Goal: Task Accomplishment & Management: Manage account settings

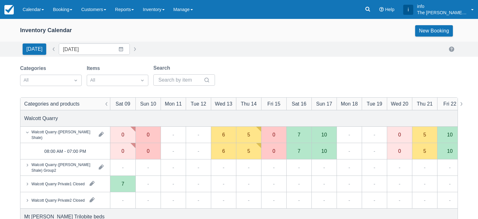
scroll to position [94, 0]
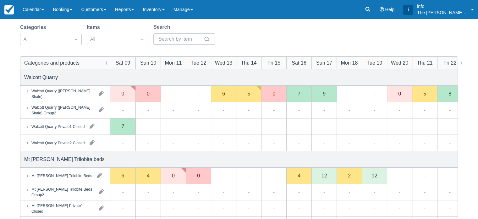
scroll to position [31, 0]
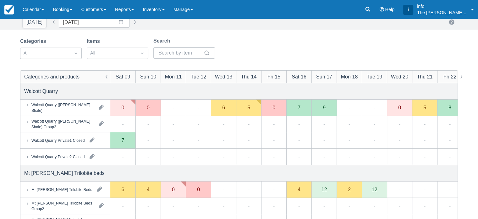
scroll to position [63, 0]
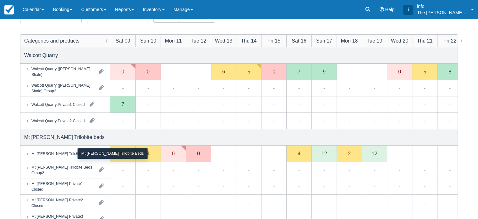
click at [58, 154] on div "Mt [PERSON_NAME] Trilobite Beds" at bounding box center [61, 153] width 61 height 6
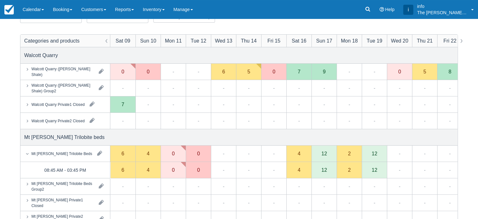
click at [327, 174] on div "12" at bounding box center [324, 170] width 25 height 16
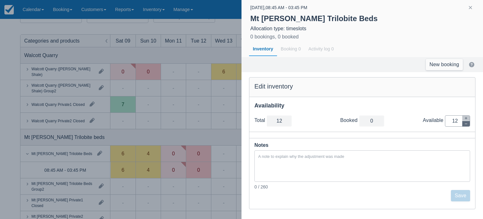
click at [465, 124] on icon "button" at bounding box center [466, 124] width 4 height 4
type input "11"
click at [465, 124] on icon "button" at bounding box center [466, 124] width 4 height 4
type input "10"
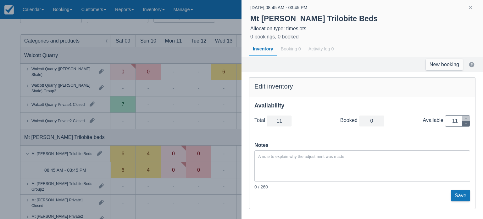
type input "10"
click at [465, 124] on icon "button" at bounding box center [466, 124] width 4 height 4
type input "9"
click at [465, 124] on icon "button" at bounding box center [466, 124] width 4 height 4
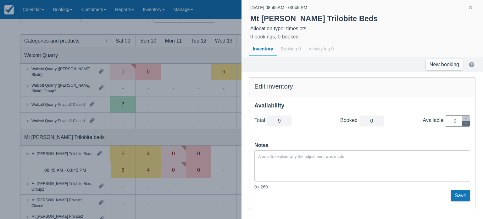
type input "8"
click at [465, 124] on icon "button" at bounding box center [466, 124] width 4 height 4
type input "7"
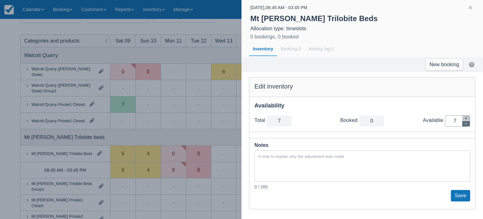
click at [465, 124] on icon "button" at bounding box center [466, 124] width 4 height 4
type input "6"
click at [465, 124] on icon "button" at bounding box center [466, 124] width 4 height 4
type input "5"
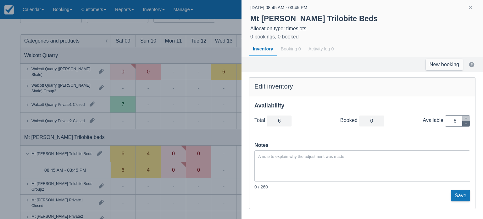
type input "5"
click at [465, 124] on icon "button" at bounding box center [466, 124] width 4 height 4
type input "4"
click at [465, 124] on icon "button" at bounding box center [466, 124] width 4 height 4
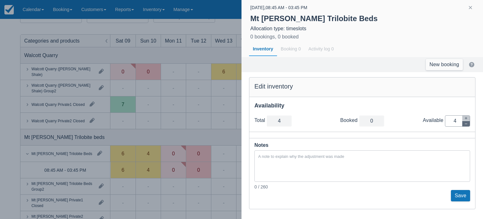
type input "3"
click at [465, 124] on icon "button" at bounding box center [466, 124] width 4 height 4
type input "2"
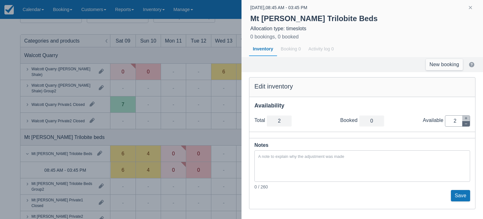
click at [465, 124] on icon "button" at bounding box center [466, 124] width 4 height 4
type input "1"
click at [465, 124] on icon "button" at bounding box center [466, 124] width 4 height 4
type input "0"
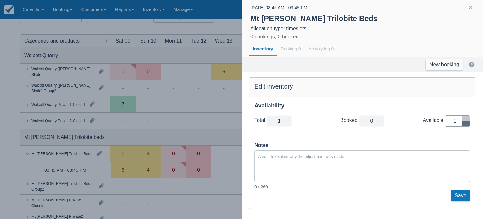
type input "0"
click at [458, 197] on button "Save" at bounding box center [460, 195] width 19 height 11
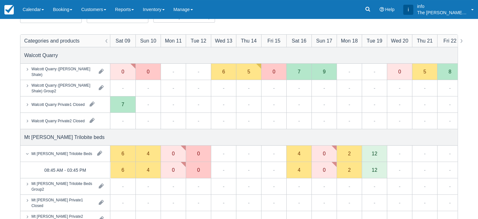
click at [373, 171] on div "12" at bounding box center [375, 169] width 6 height 5
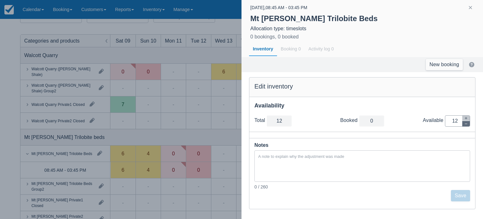
click at [468, 124] on icon "button" at bounding box center [466, 124] width 4 height 4
type input "11"
click at [468, 124] on icon "button" at bounding box center [466, 124] width 4 height 4
type input "10"
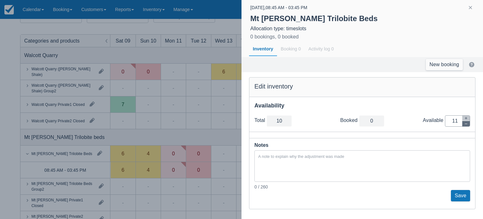
type input "10"
click at [468, 124] on icon "button" at bounding box center [466, 124] width 4 height 4
type input "9"
click at [468, 124] on icon "button" at bounding box center [466, 124] width 4 height 4
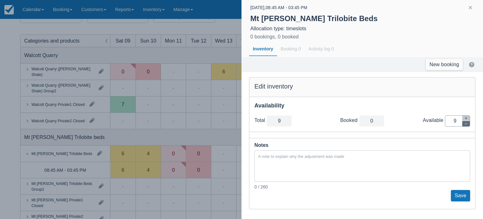
type input "8"
click at [468, 124] on icon "button" at bounding box center [466, 124] width 4 height 4
type input "7"
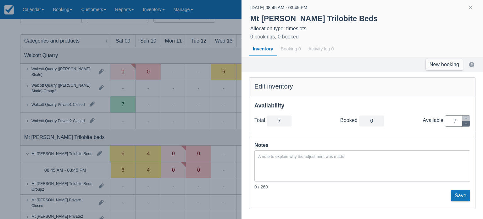
click at [468, 124] on icon "button" at bounding box center [466, 124] width 4 height 4
type input "6"
click at [468, 124] on icon "button" at bounding box center [466, 124] width 4 height 4
type input "5"
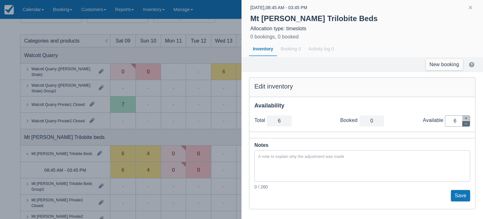
type input "5"
click at [468, 124] on icon "button" at bounding box center [466, 124] width 4 height 4
type input "4"
click at [468, 124] on icon "button" at bounding box center [466, 124] width 4 height 4
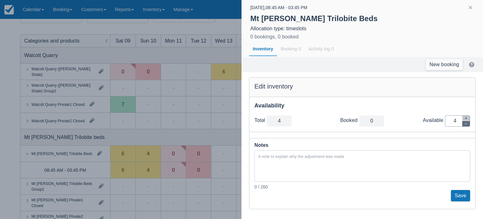
type input "3"
click at [468, 124] on icon "button" at bounding box center [466, 124] width 4 height 4
type input "2"
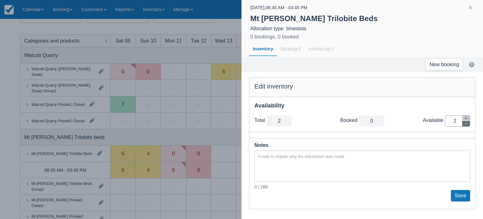
click at [468, 124] on icon "button" at bounding box center [466, 124] width 4 height 4
type input "1"
click at [468, 124] on icon "button" at bounding box center [466, 124] width 4 height 4
type input "0"
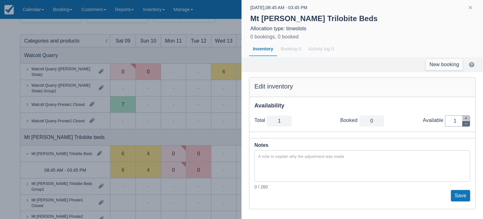
type input "0"
click at [458, 197] on button "Save" at bounding box center [460, 195] width 19 height 11
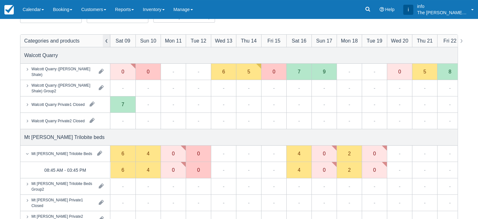
click at [107, 42] on button "button" at bounding box center [107, 41] width 8 height 12
click at [26, 8] on link "Calendar" at bounding box center [33, 9] width 30 height 19
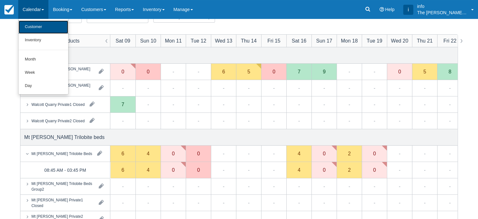
click at [37, 26] on link "Customer" at bounding box center [44, 26] width 50 height 13
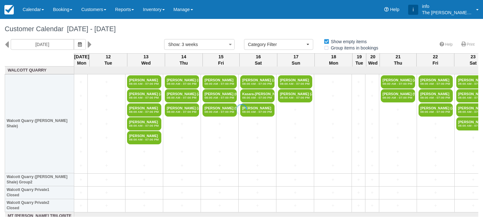
select select
click at [8, 45] on icon at bounding box center [7, 44] width 4 height 11
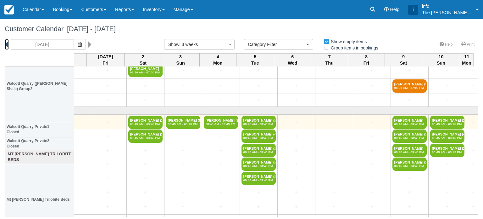
scroll to position [94, 400]
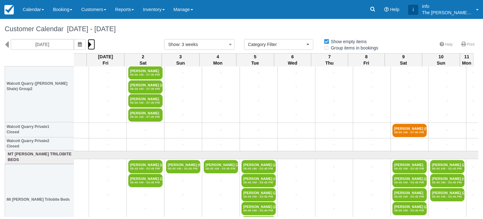
click at [88, 46] on icon at bounding box center [90, 44] width 4 height 11
type input "[DATE]"
